Goal: Task Accomplishment & Management: Manage account settings

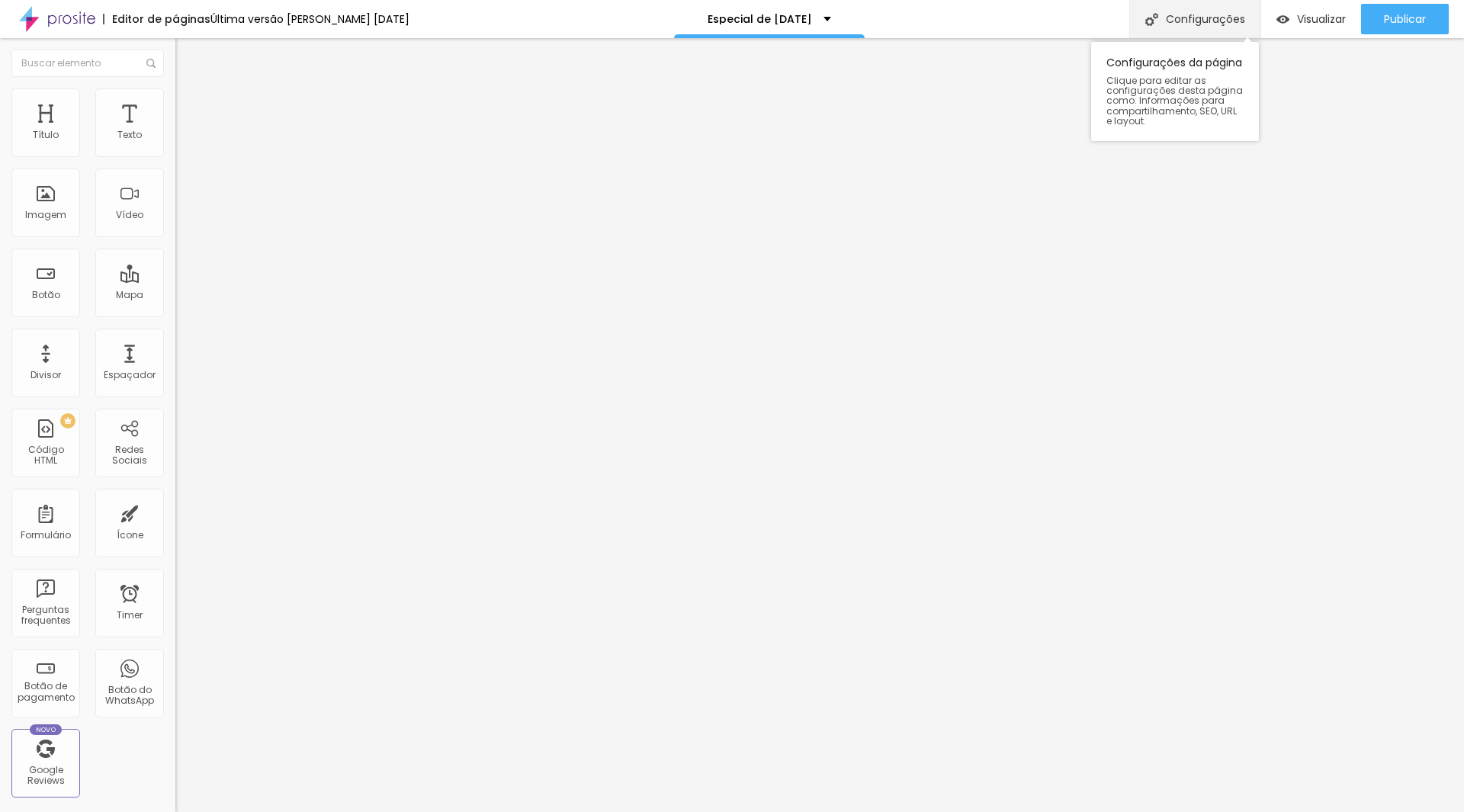
click at [1221, 10] on div "Configurações" at bounding box center [1195, 19] width 131 height 38
type input "/especial-de-[DATE]-2025"
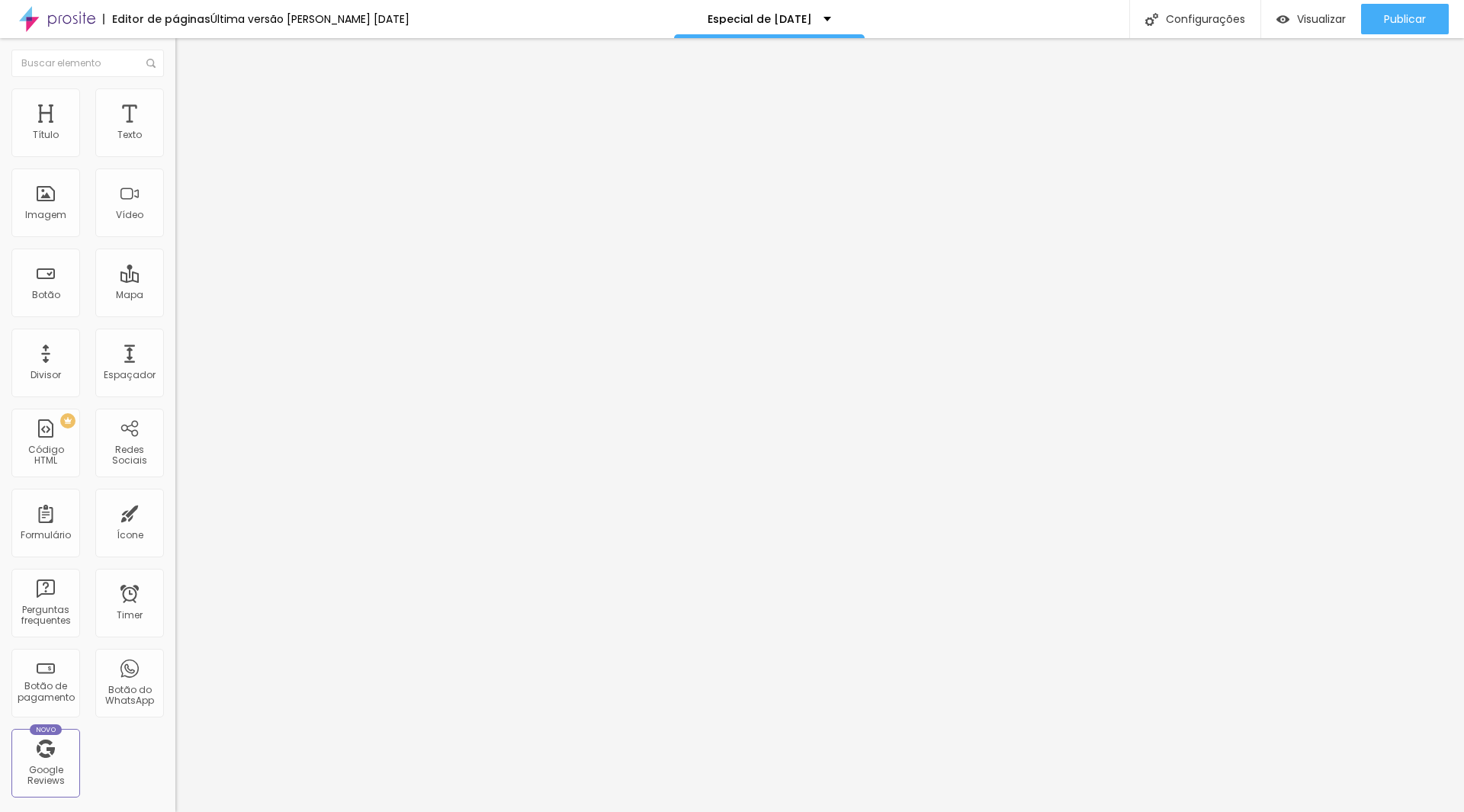
click at [1012, 811] on div at bounding box center [732, 828] width 1464 height 14
click at [54, 195] on div "Imagem" at bounding box center [45, 202] width 68 height 68
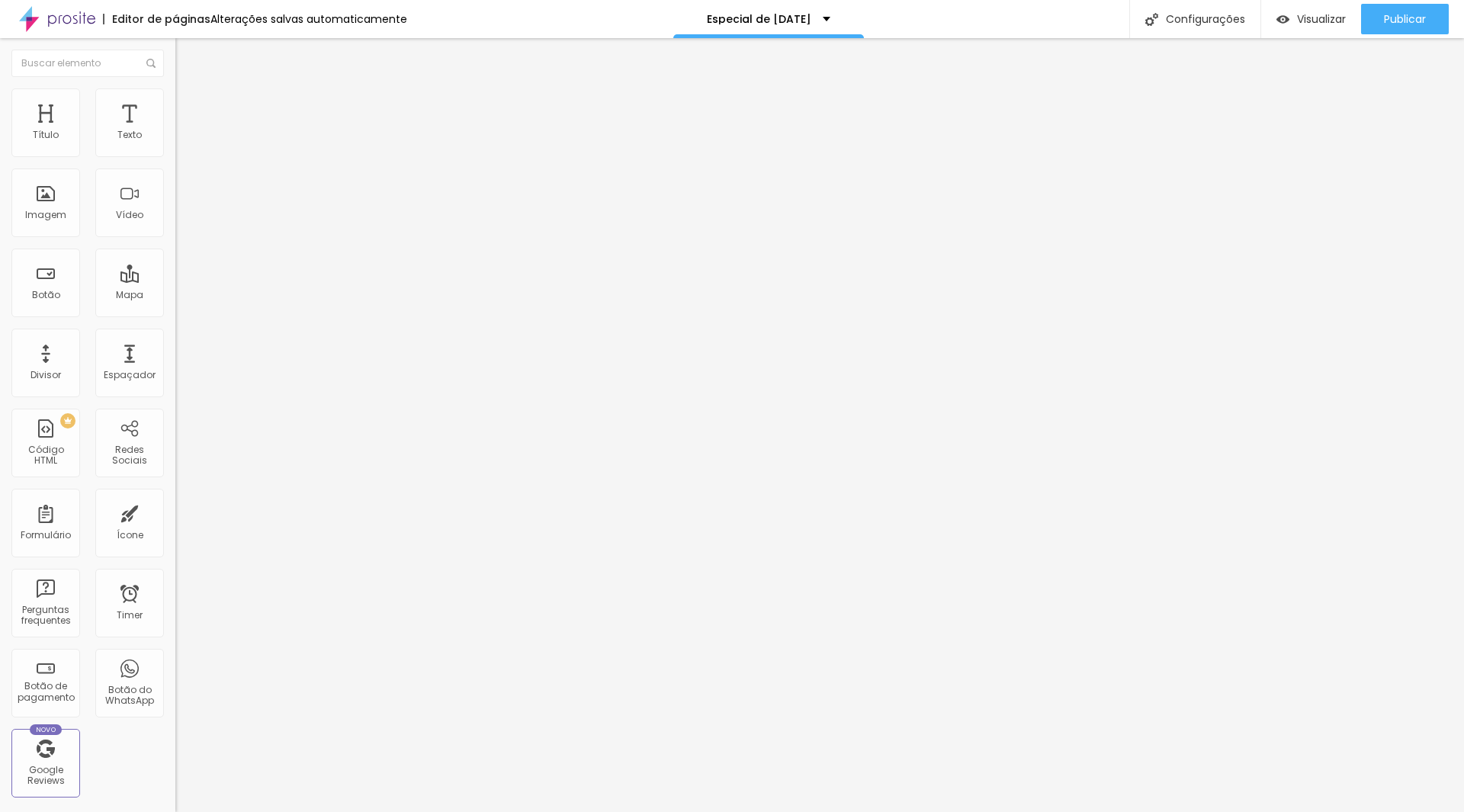
click at [175, 131] on span "Trocar imagem" at bounding box center [216, 125] width 83 height 13
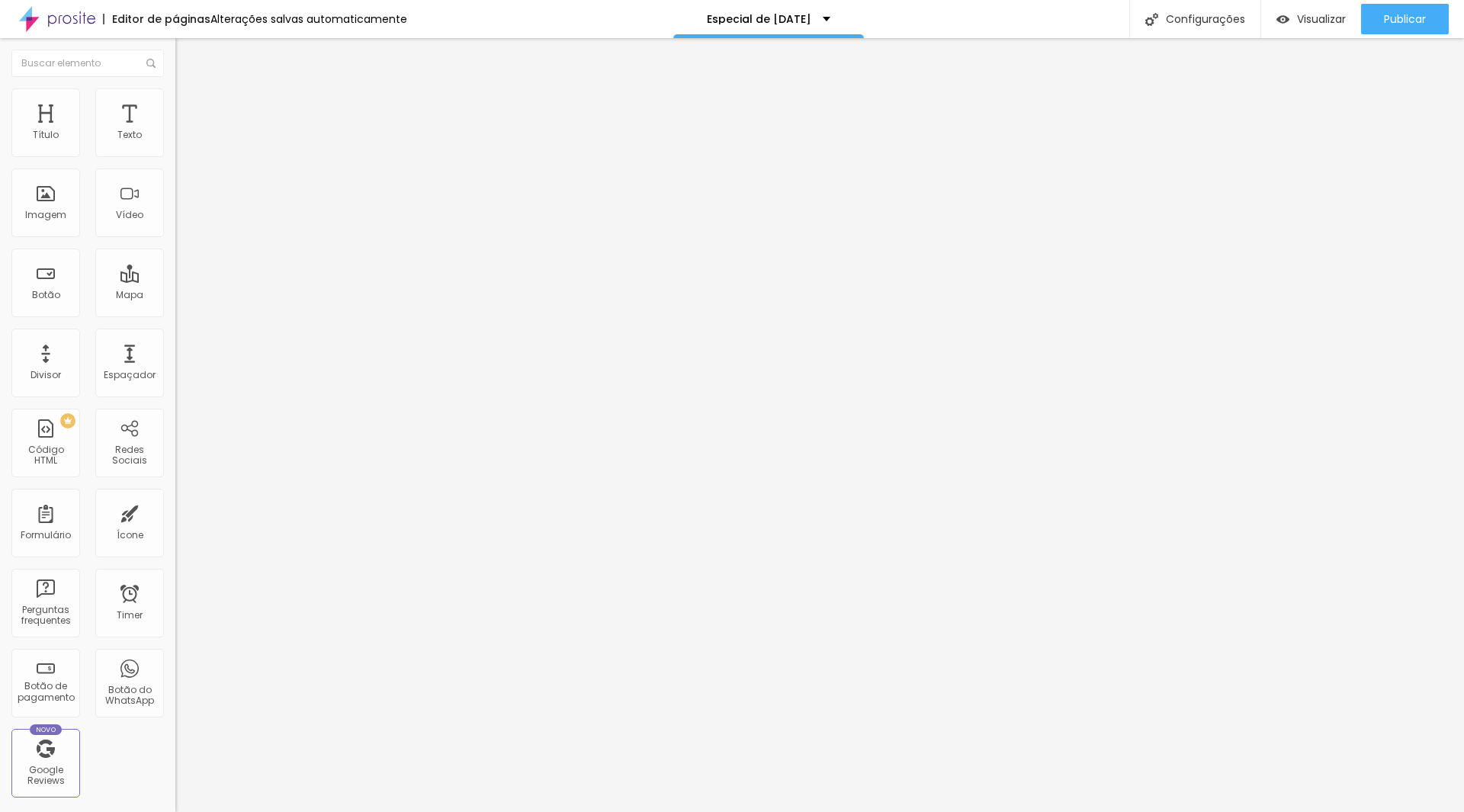
click at [175, 129] on div "Trocar imagem" at bounding box center [262, 124] width 175 height 10
click at [175, 131] on span "Trocar imagem" at bounding box center [216, 125] width 83 height 13
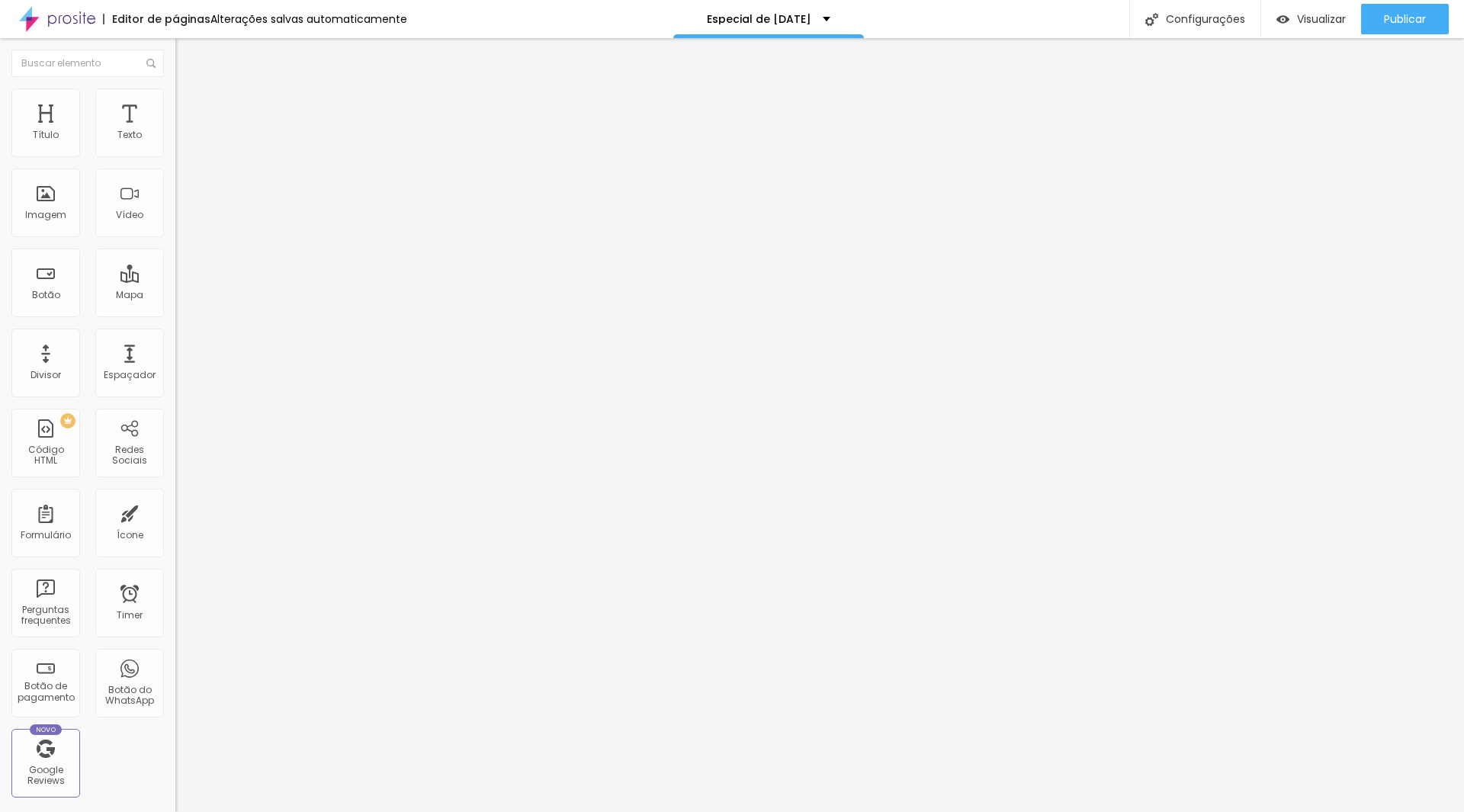
click at [175, 131] on span "Trocar imagem" at bounding box center [216, 125] width 83 height 13
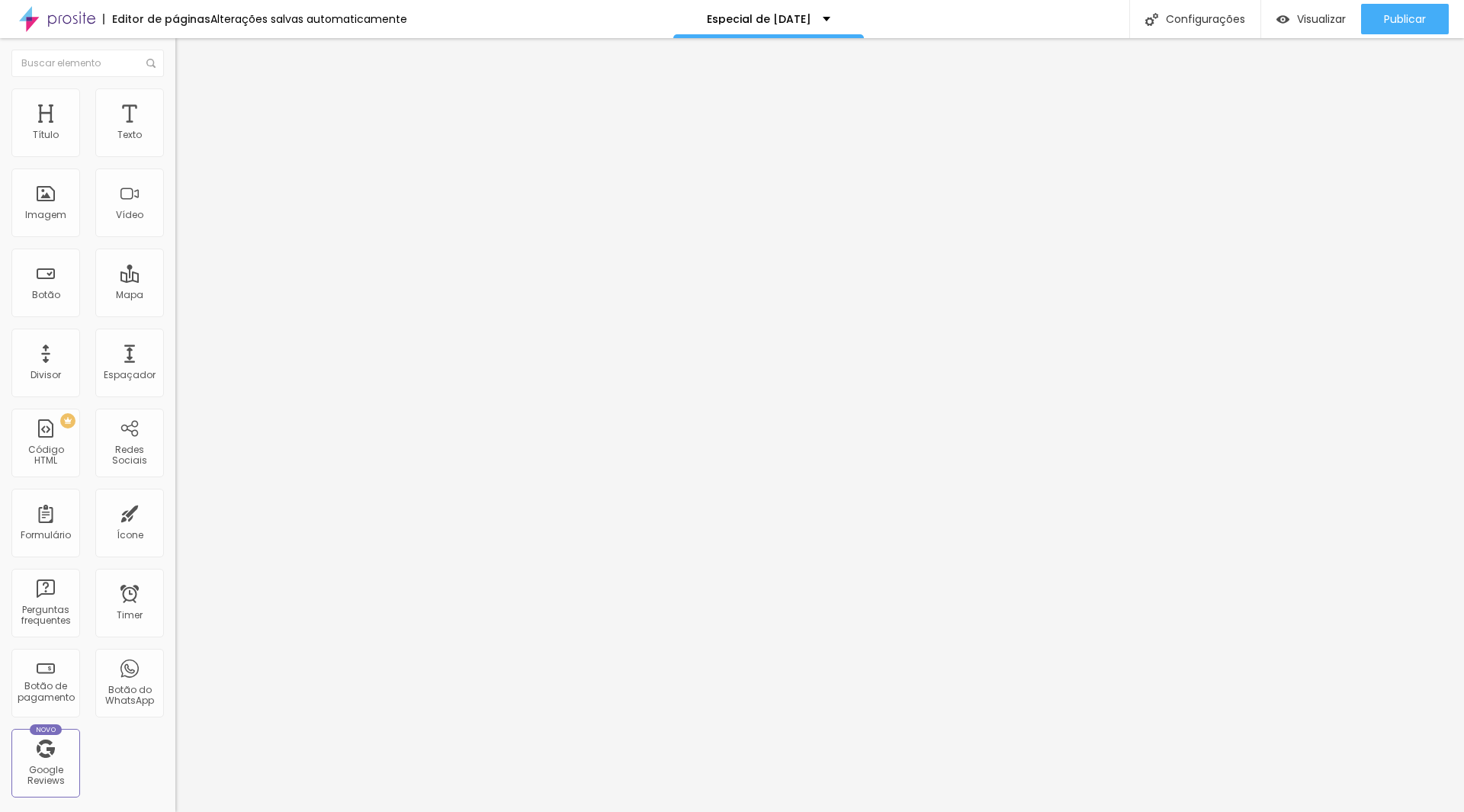
click at [175, 129] on div "Trocar imagem" at bounding box center [262, 124] width 175 height 10
click at [175, 131] on span "Trocar imagem" at bounding box center [216, 125] width 83 height 13
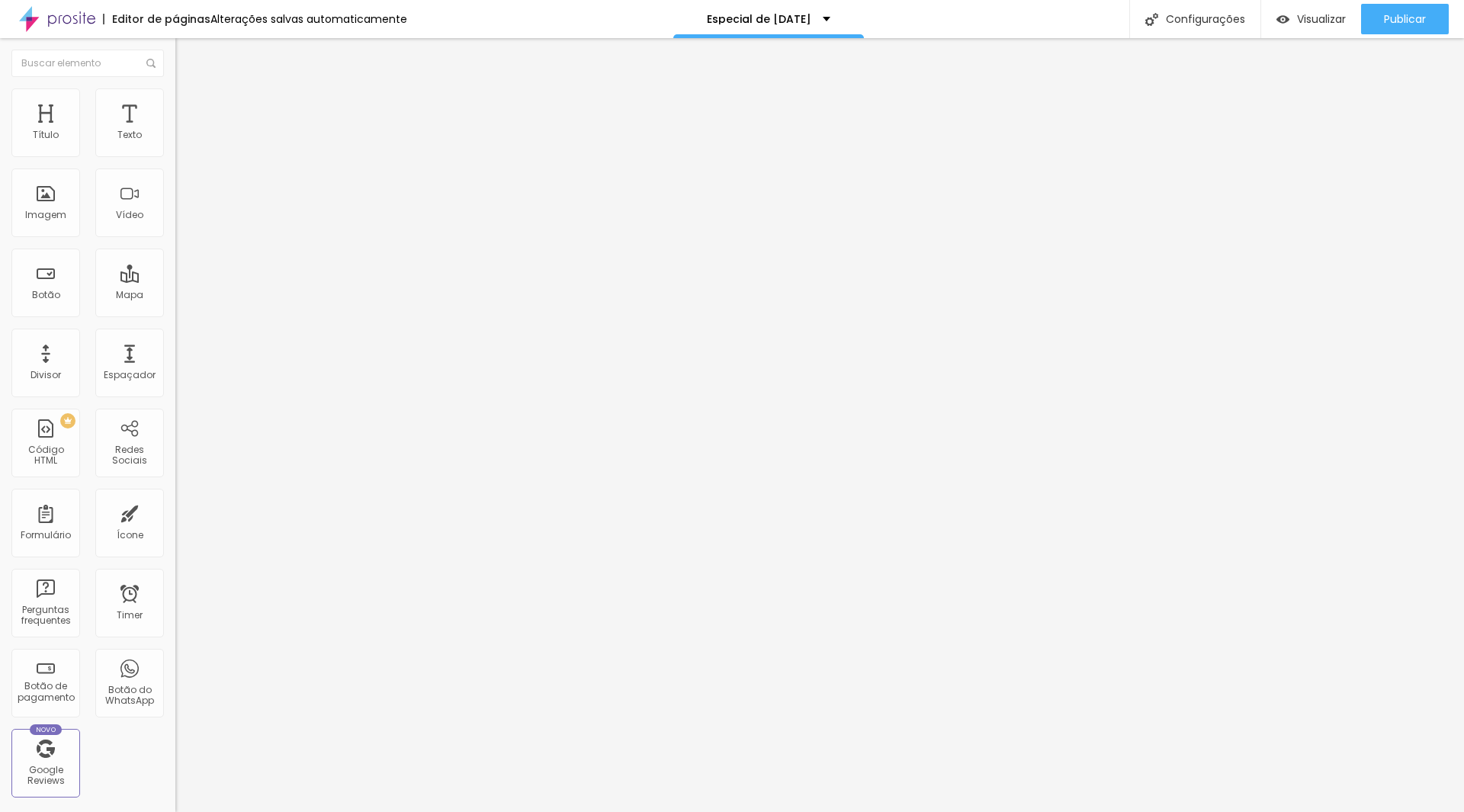
click at [175, 131] on span "Trocar imagem" at bounding box center [216, 125] width 83 height 13
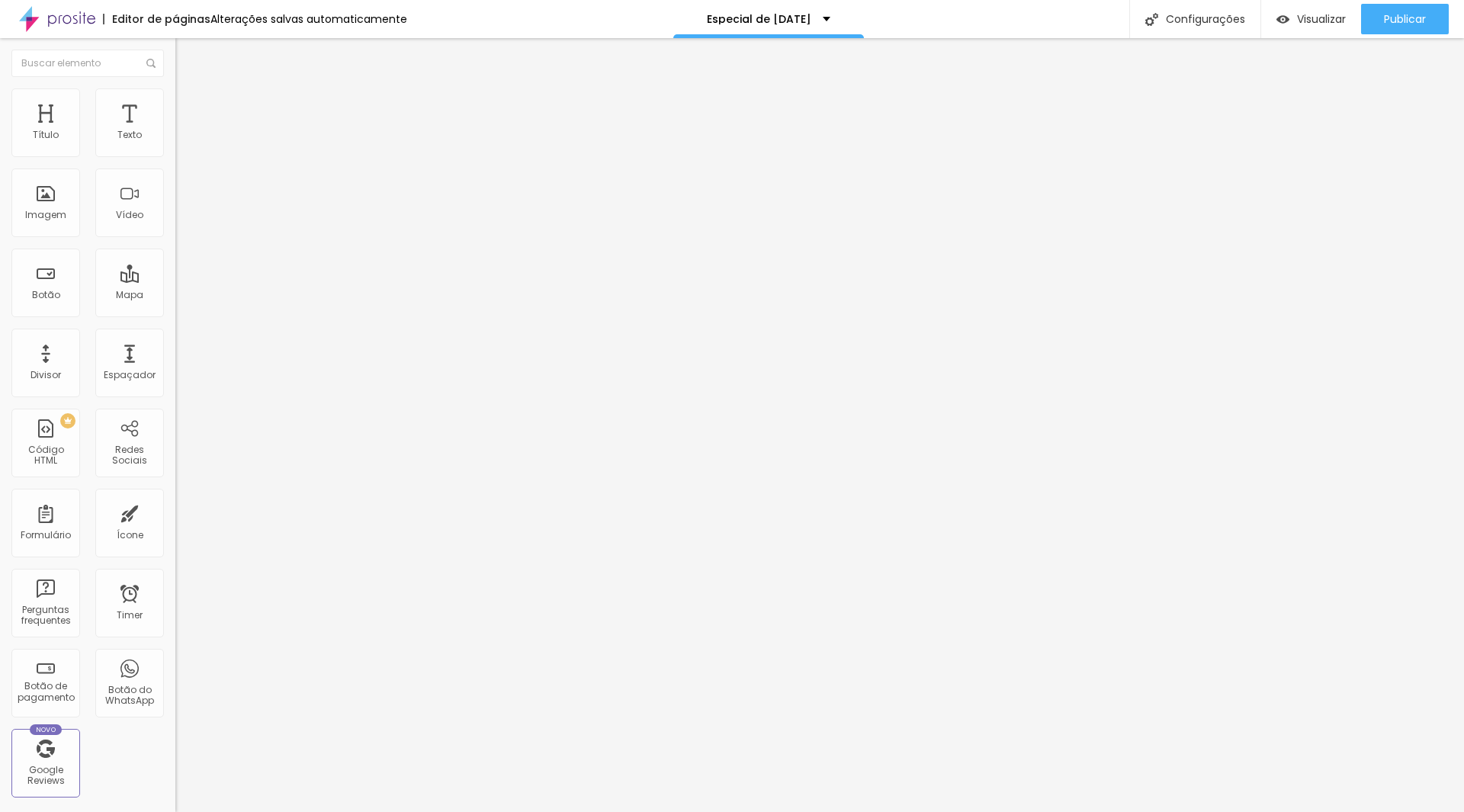
click at [175, 129] on div "Trocar imagem" at bounding box center [262, 124] width 175 height 10
click at [175, 131] on span "Trocar imagem" at bounding box center [216, 125] width 83 height 13
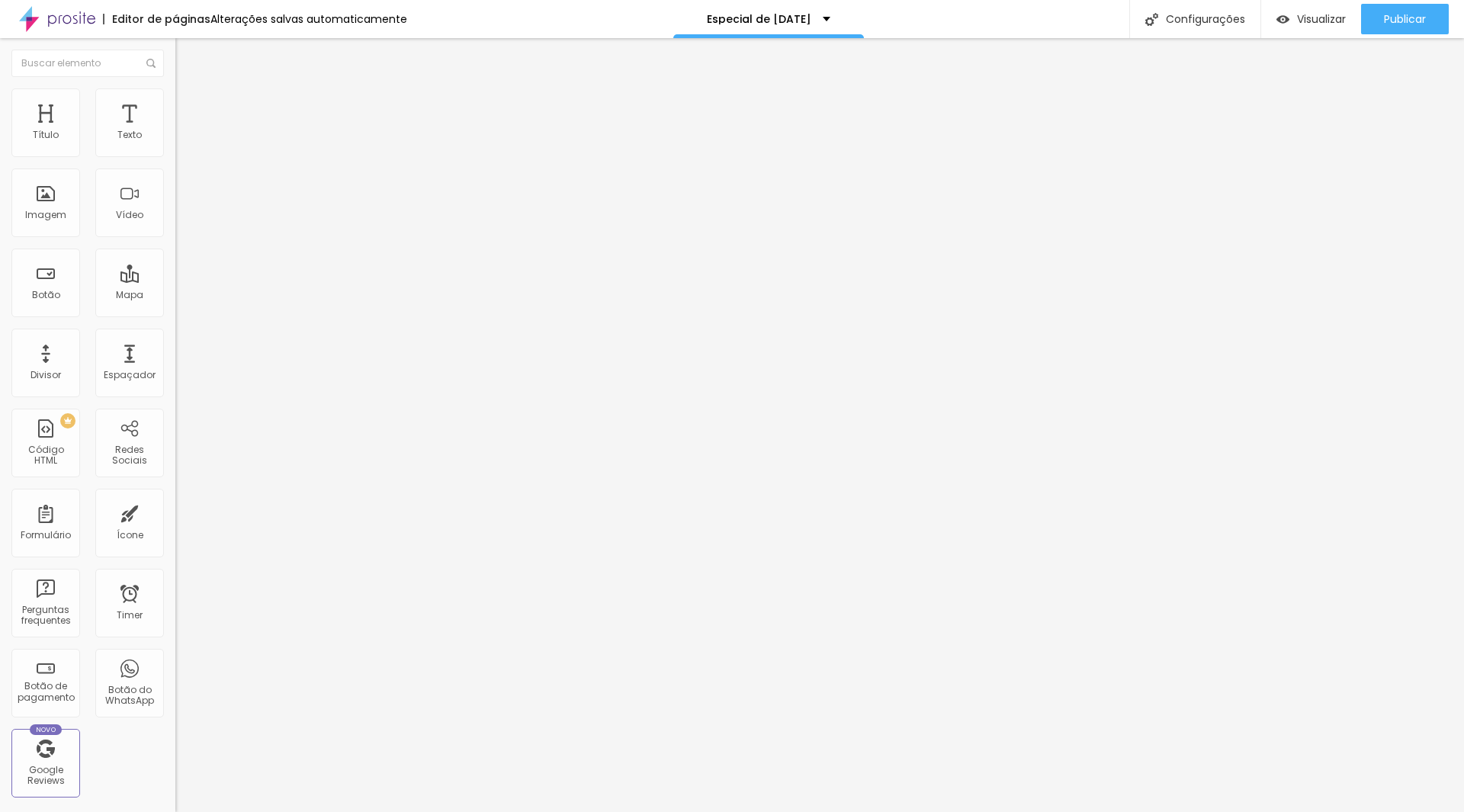
click at [175, 131] on span "Trocar imagem" at bounding box center [216, 125] width 83 height 13
click at [1392, 19] on span "Publicar" at bounding box center [1404, 19] width 42 height 12
